Goal: Find specific page/section: Find specific page/section

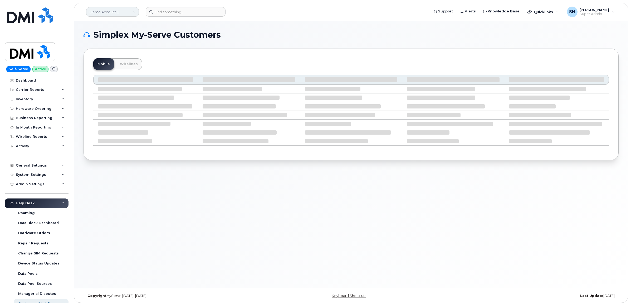
click at [101, 13] on link "Demo Account 1" at bounding box center [112, 11] width 53 height 9
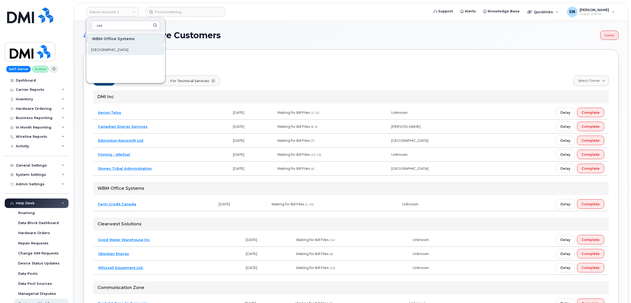
type input "sas"
click at [115, 47] on span "[GEOGRAPHIC_DATA]" at bounding box center [109, 49] width 37 height 5
